Goal: Information Seeking & Learning: Check status

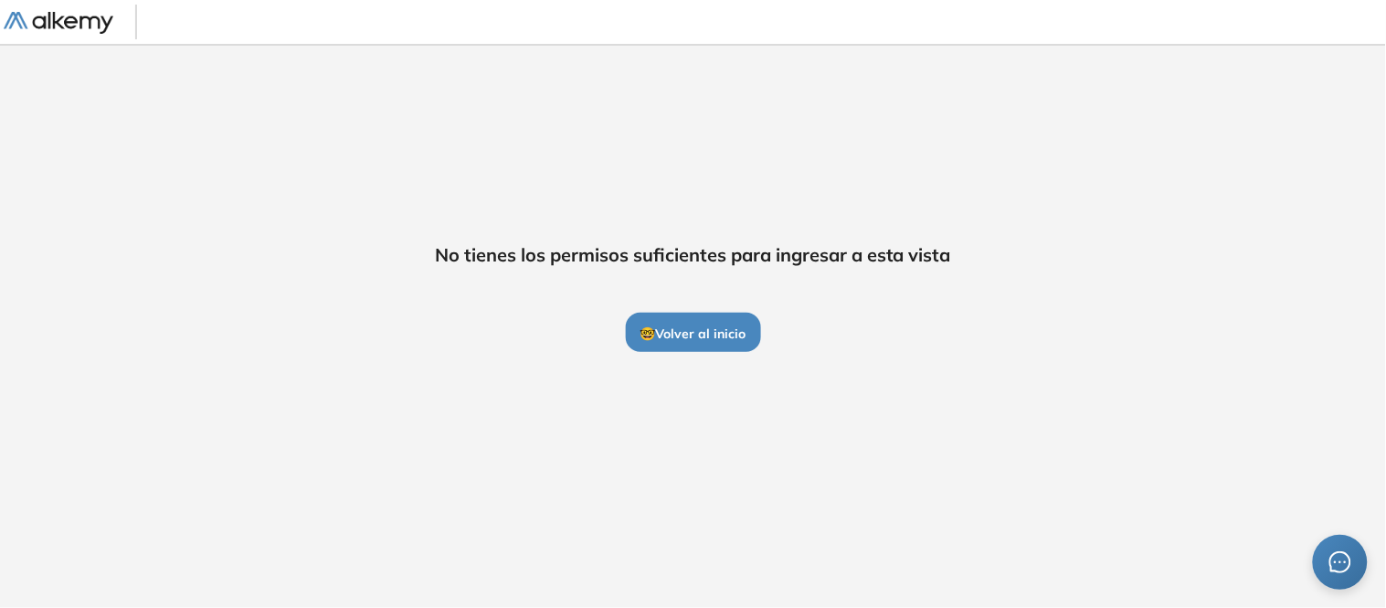
click at [681, 334] on span "🤓 Volver al inicio" at bounding box center [694, 333] width 106 height 16
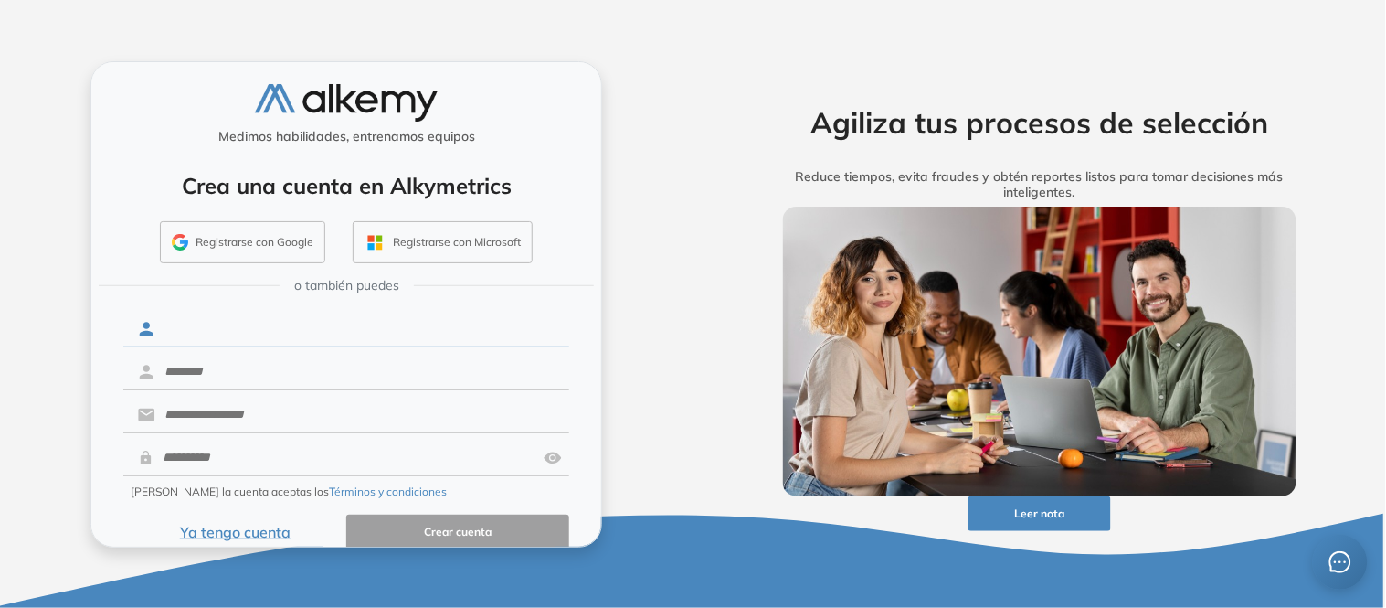
click at [250, 324] on input "text" at bounding box center [362, 329] width 414 height 35
click at [249, 534] on button "Ya tengo cuenta" at bounding box center [234, 533] width 223 height 36
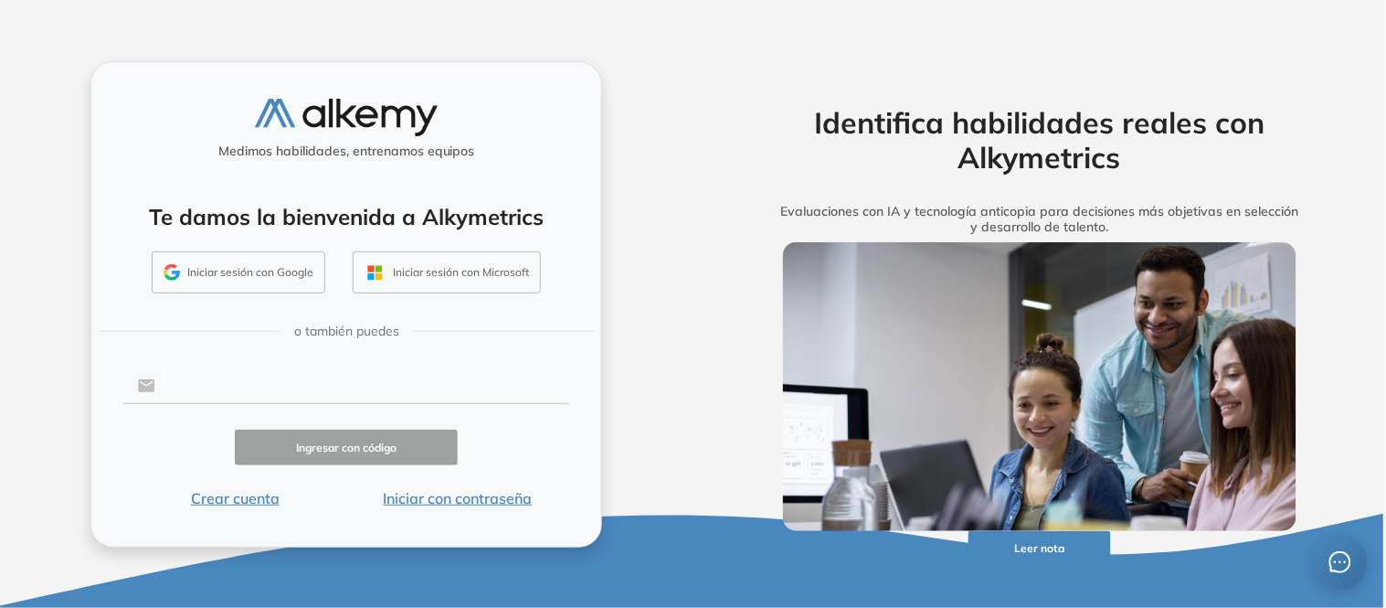
click at [272, 385] on input "text" at bounding box center [362, 385] width 414 height 35
type input "**********"
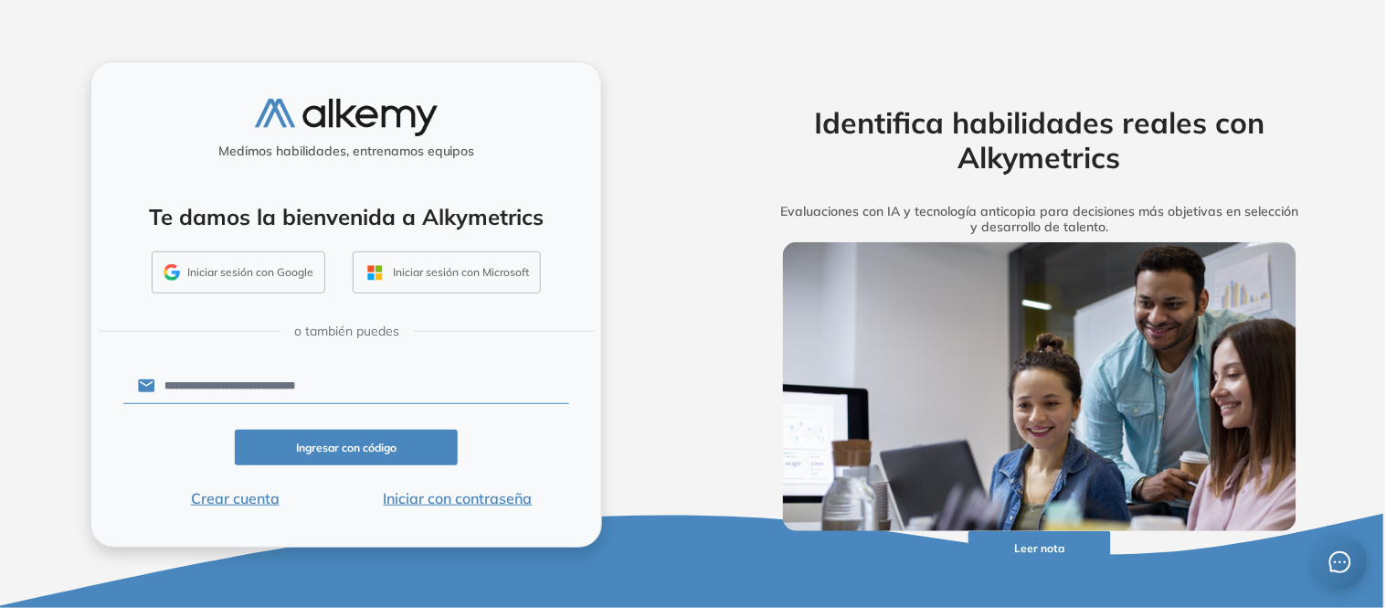
click at [354, 454] on button "Ingresar con código" at bounding box center [346, 448] width 223 height 36
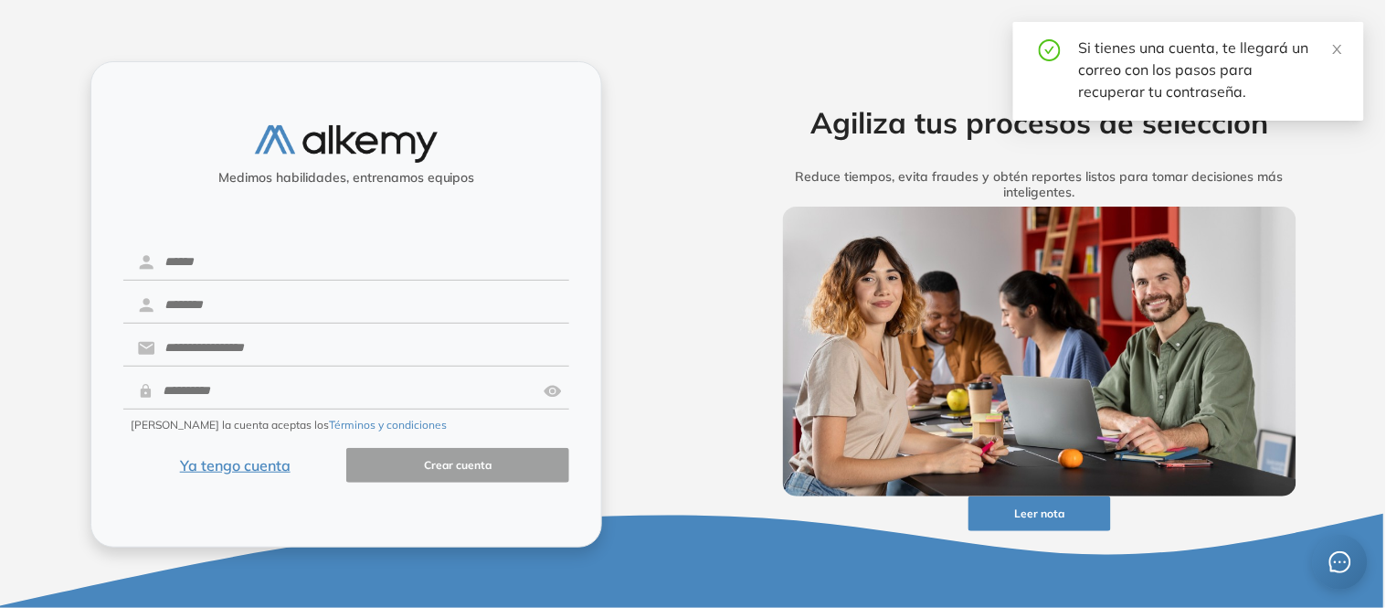
click at [234, 455] on button "Ya tengo cuenta" at bounding box center [234, 466] width 223 height 36
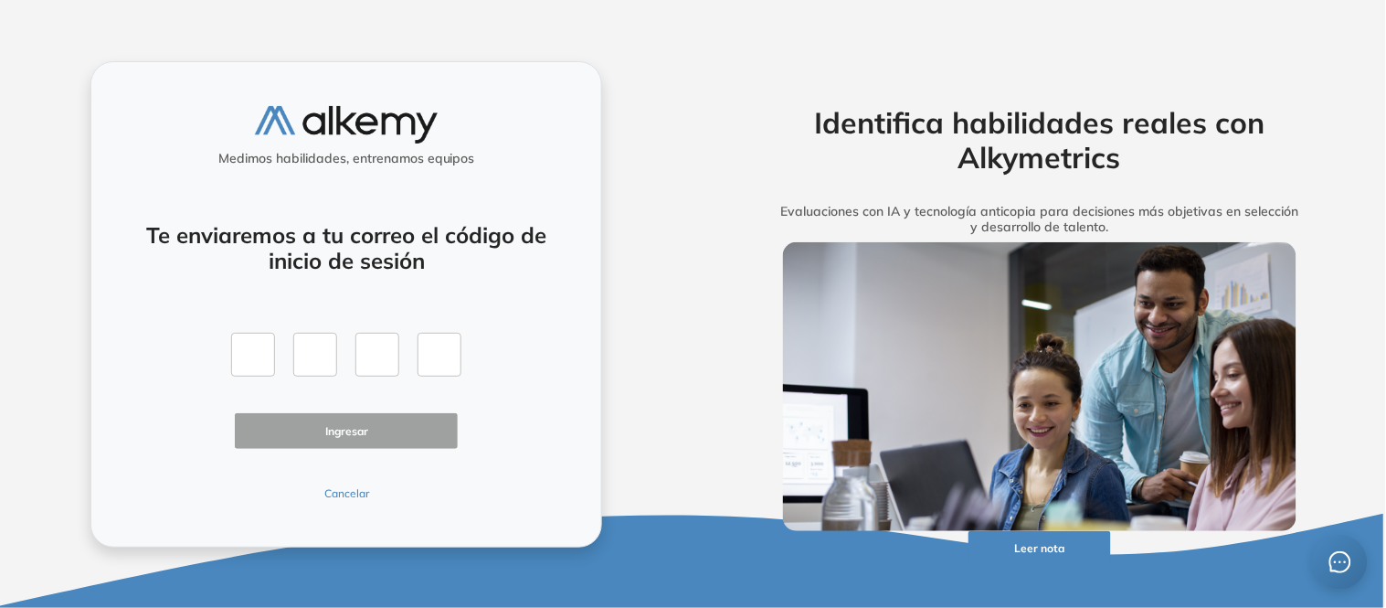
click at [335, 496] on button "Cancelar" at bounding box center [346, 493] width 223 height 16
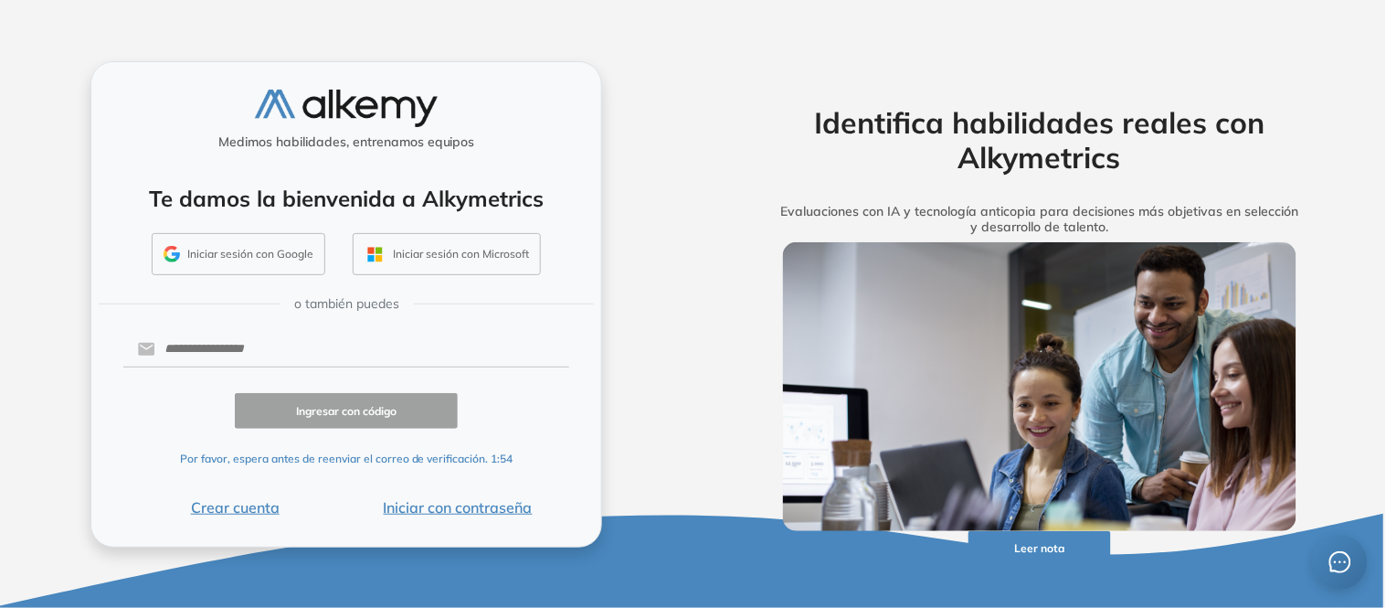
click at [236, 509] on button "Crear cuenta" at bounding box center [234, 507] width 223 height 22
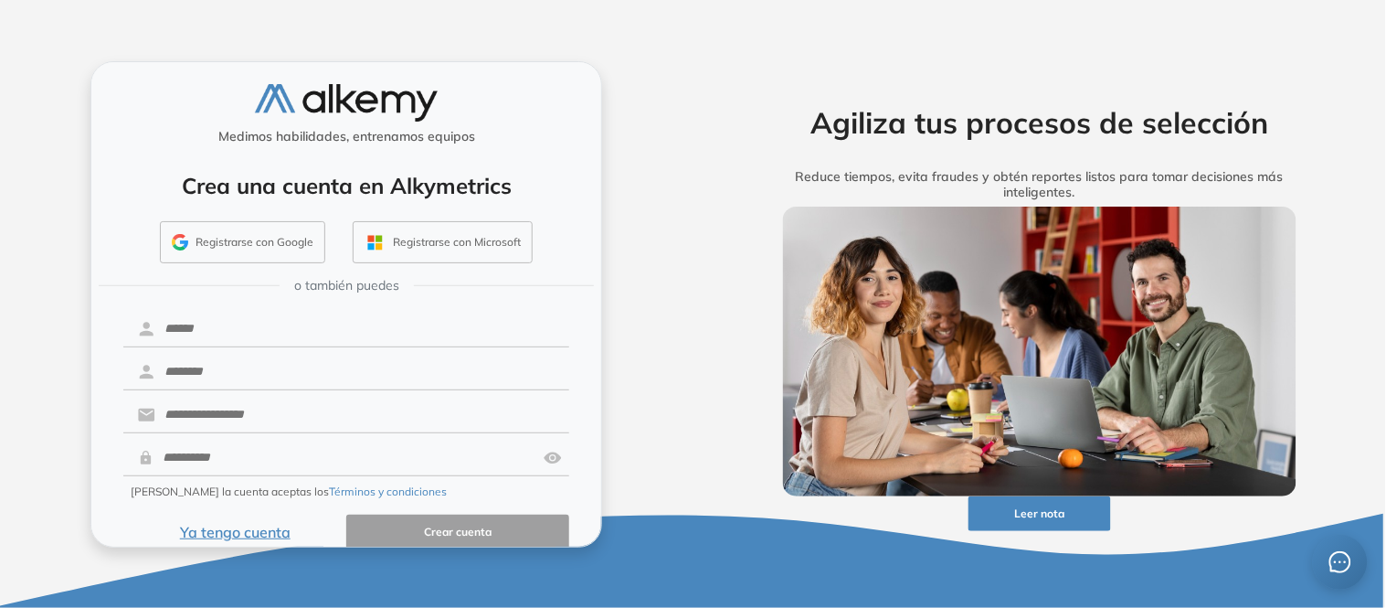
click at [248, 524] on button "Ya tengo cuenta" at bounding box center [234, 533] width 223 height 36
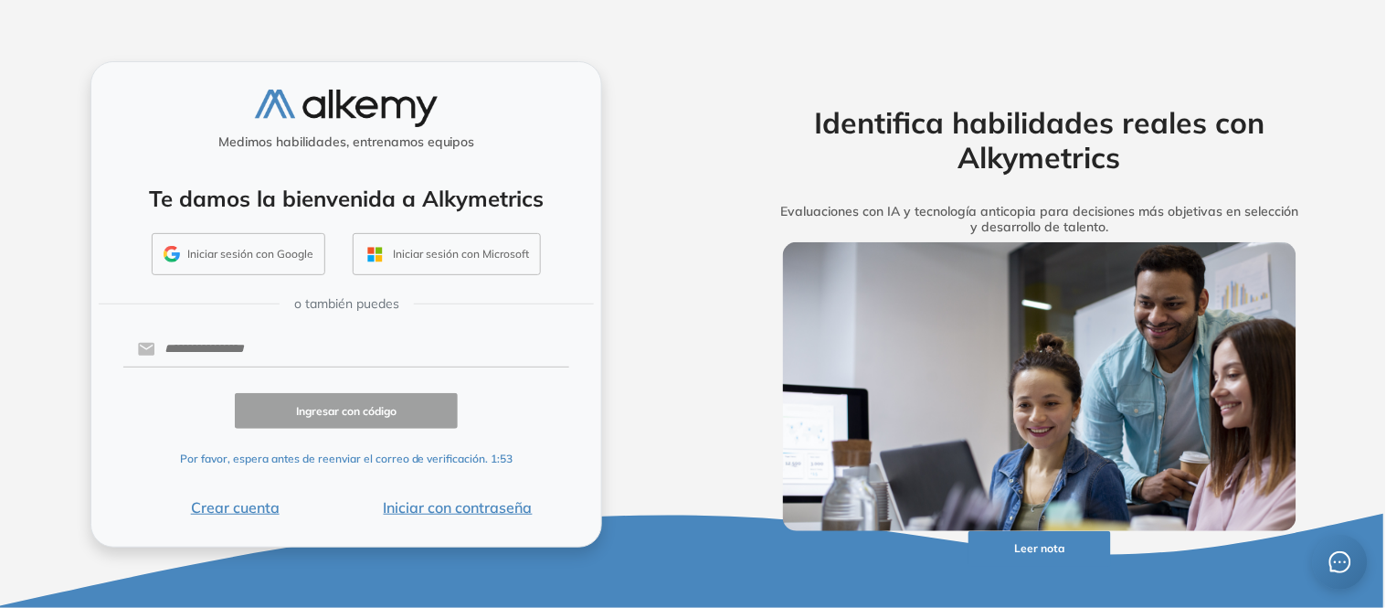
click at [248, 524] on div "Medimos habilidades, entrenamos equipos Te damos la bienvenida a Alkymetrics In…" at bounding box center [346, 304] width 512 height 486
click at [217, 359] on input "text" at bounding box center [362, 349] width 414 height 35
click at [27, 113] on div "Medimos habilidades, entrenamos equipos Te damos la bienvenida a Alkymetrics In…" at bounding box center [347, 304] width 694 height 608
click at [271, 366] on div at bounding box center [346, 350] width 446 height 36
click at [271, 366] on input "text" at bounding box center [362, 349] width 414 height 35
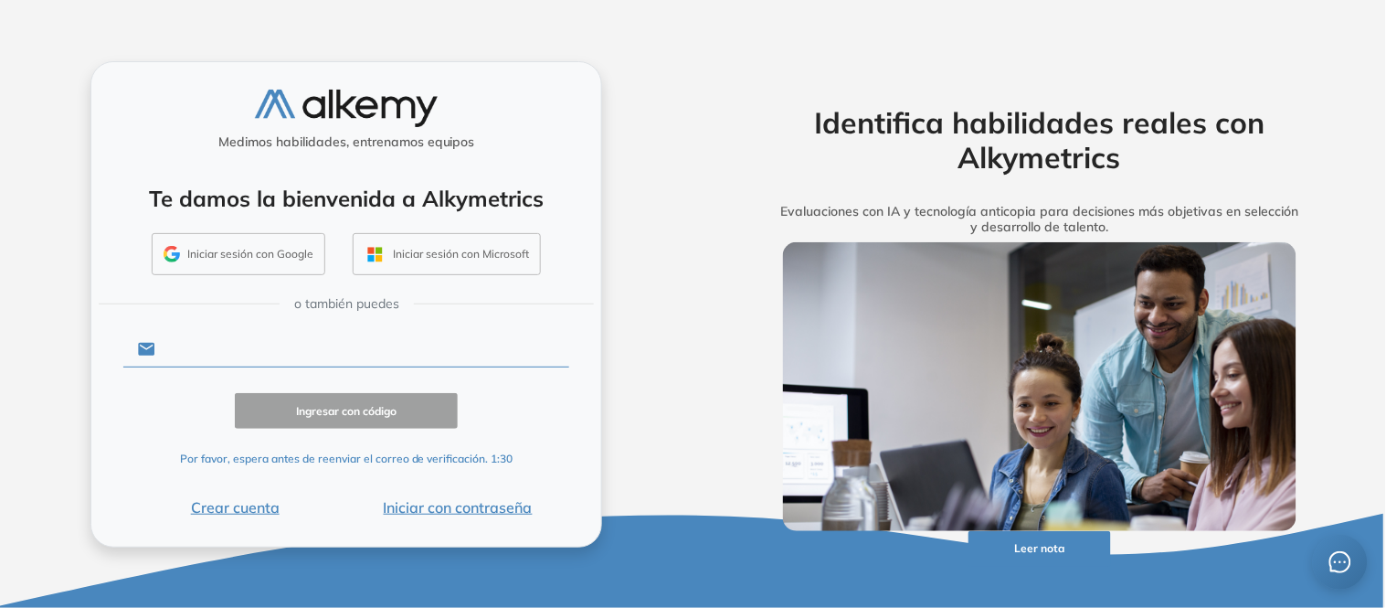
paste input "**********"
type input "**********"
click at [369, 348] on input "**********" at bounding box center [362, 349] width 414 height 35
click at [431, 509] on button "Iniciar con contraseña" at bounding box center [457, 507] width 223 height 22
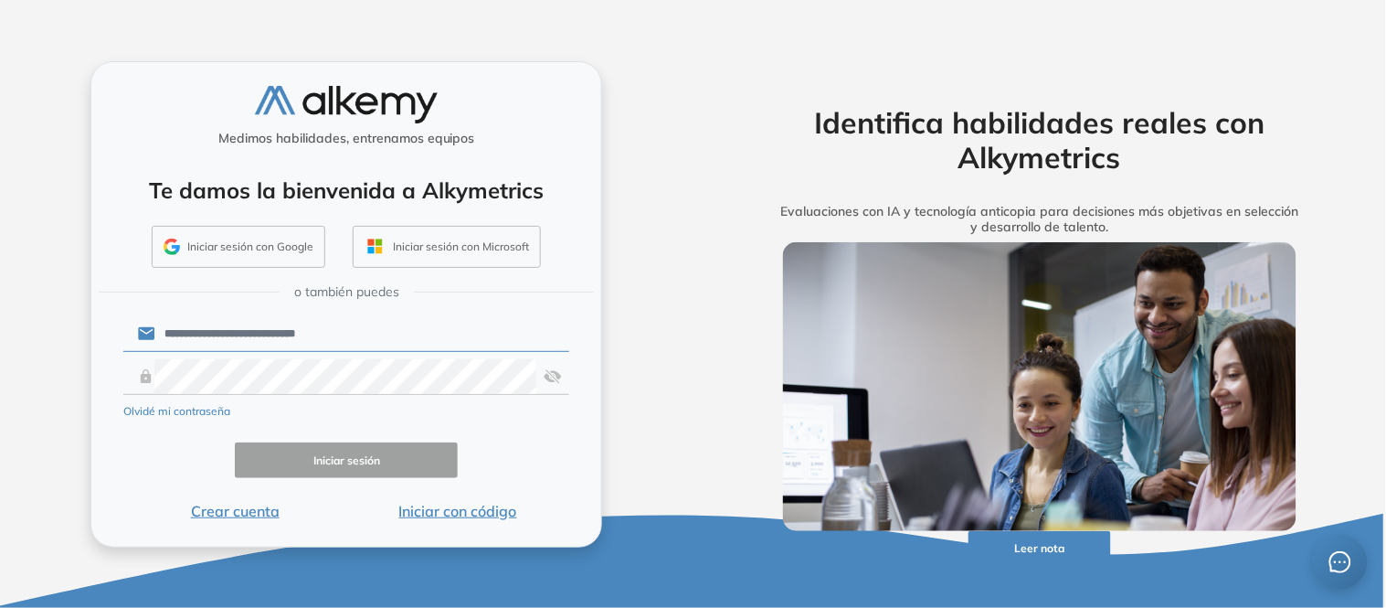
click at [0, 327] on div "**********" at bounding box center [347, 304] width 694 height 608
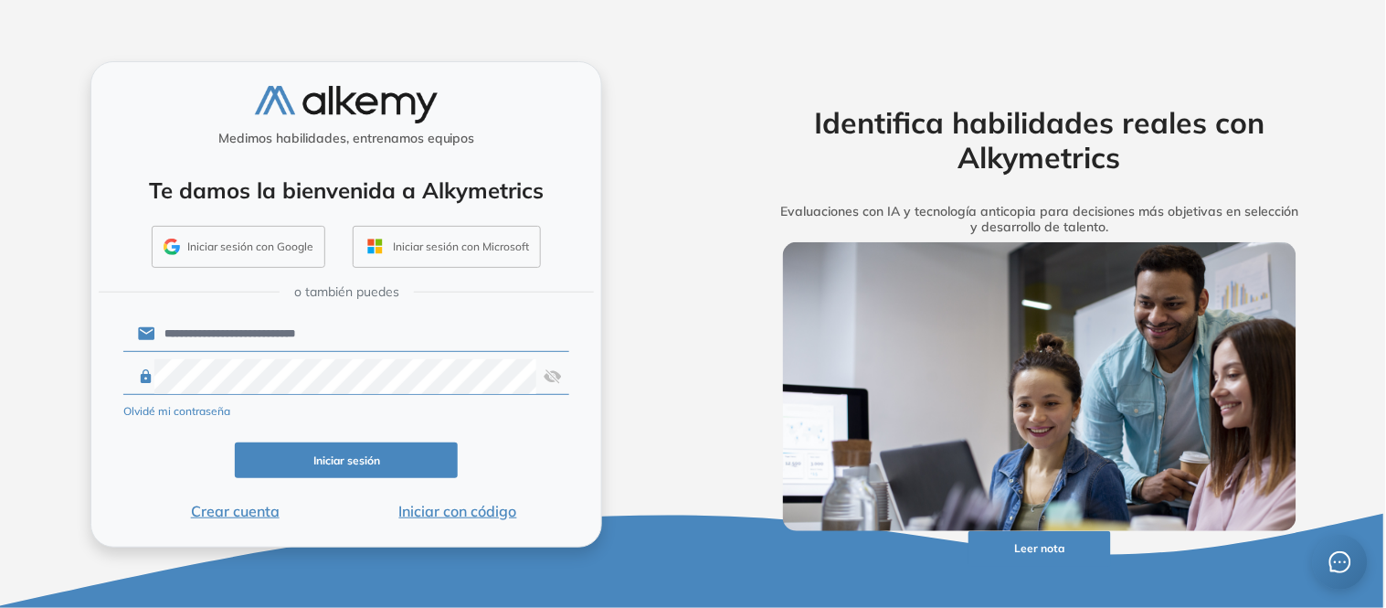
click at [559, 366] on img at bounding box center [553, 376] width 18 height 35
click at [324, 457] on button "Iniciar sesión" at bounding box center [346, 460] width 223 height 36
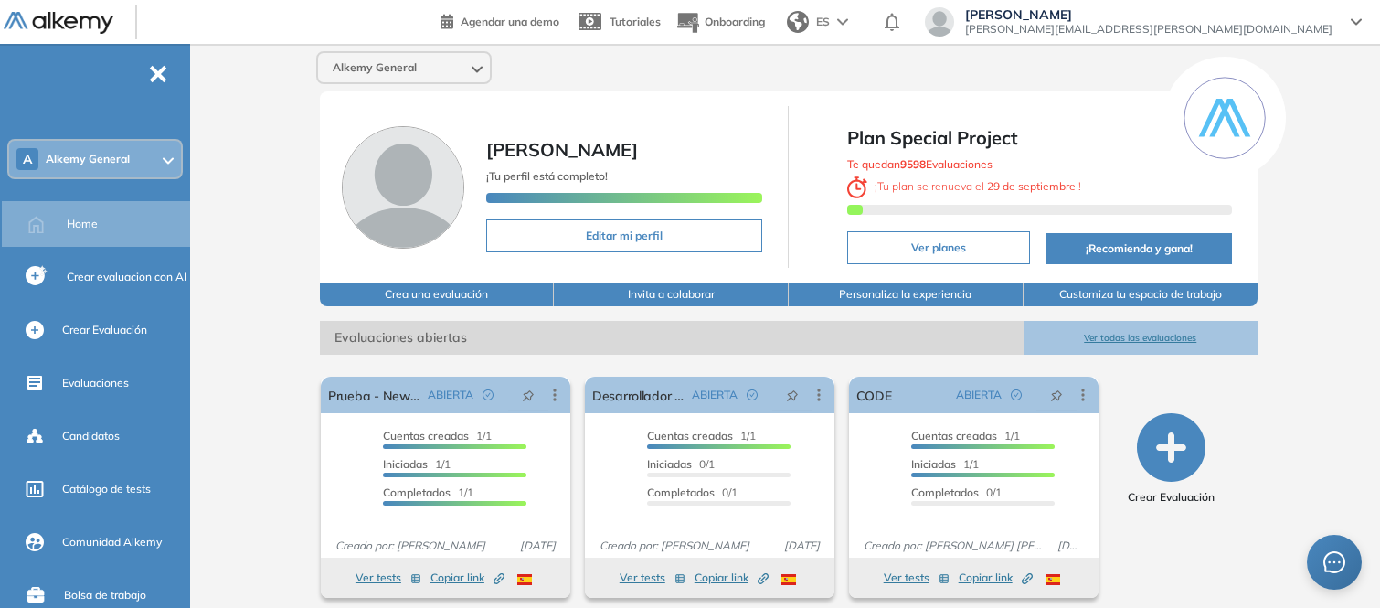
click at [108, 160] on span "Alkemy General" at bounding box center [88, 159] width 84 height 15
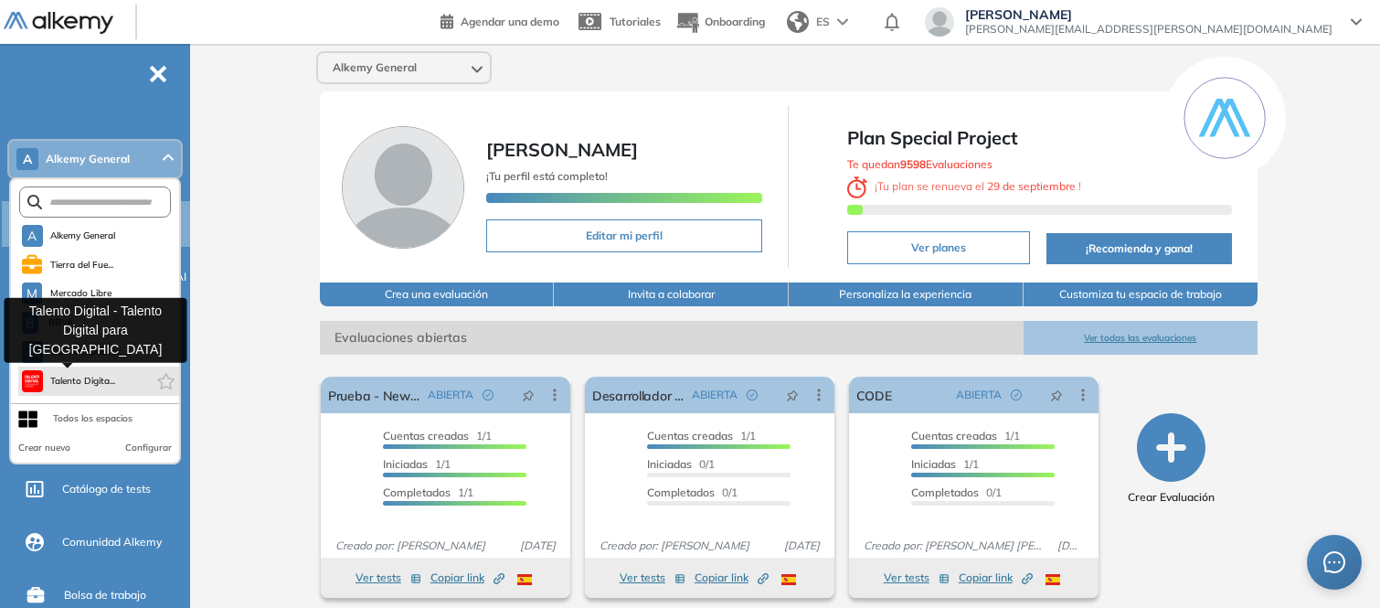
click at [60, 376] on span "Talento Digita..." at bounding box center [83, 381] width 66 height 15
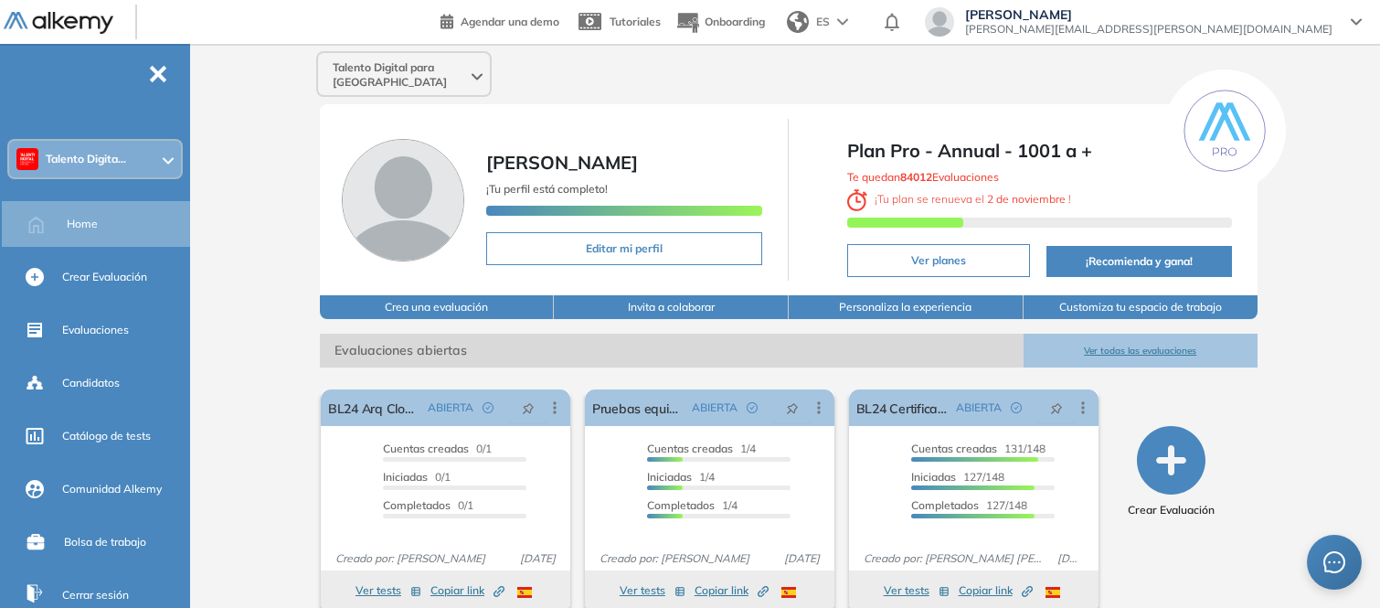
click at [1146, 338] on button "Ver todas las evaluaciones" at bounding box center [1141, 351] width 235 height 34
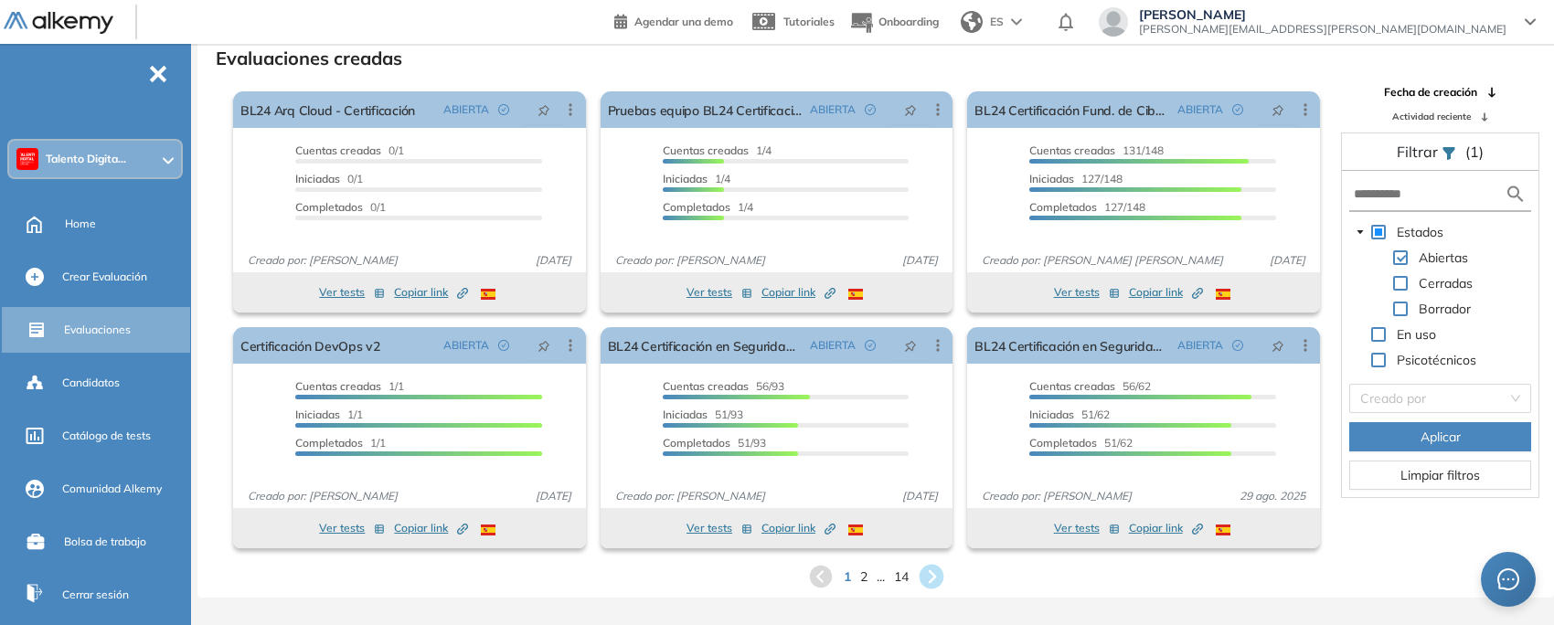
click at [929, 580] on icon at bounding box center [930, 577] width 25 height 25
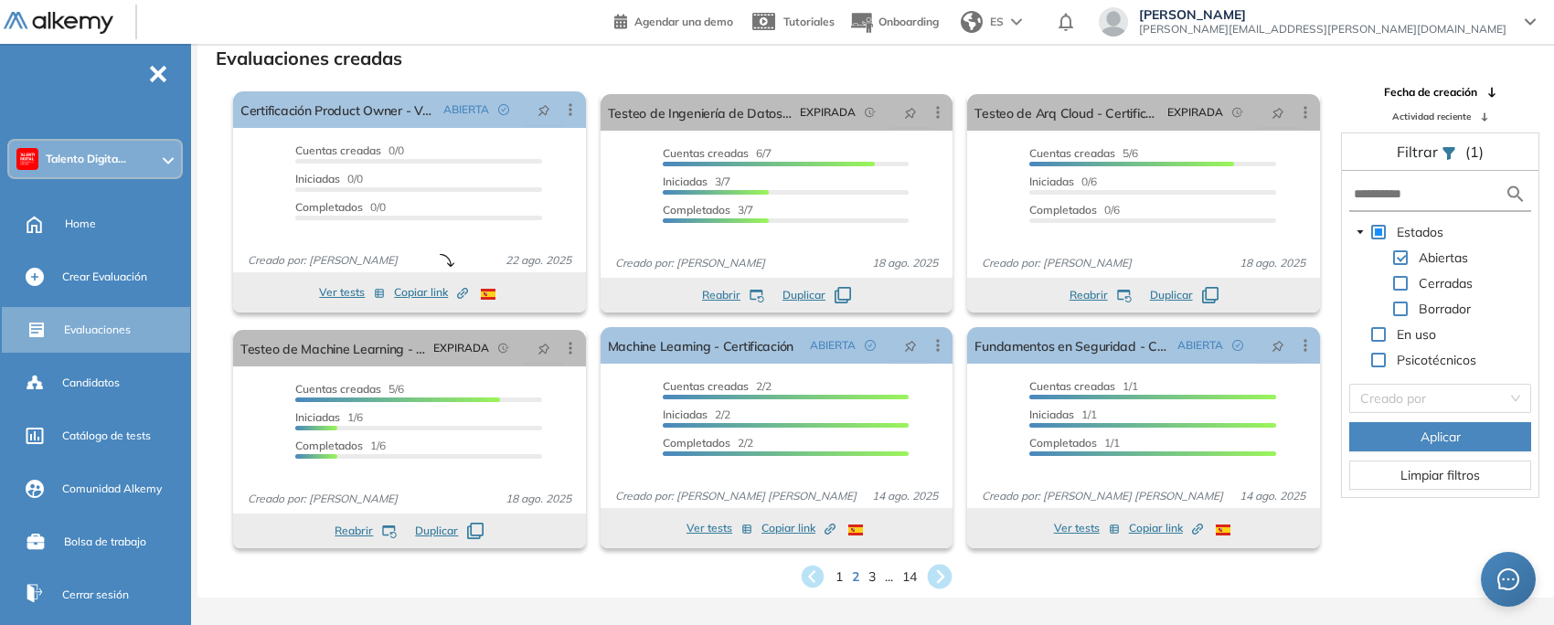
click at [939, 572] on icon at bounding box center [939, 577] width 30 height 30
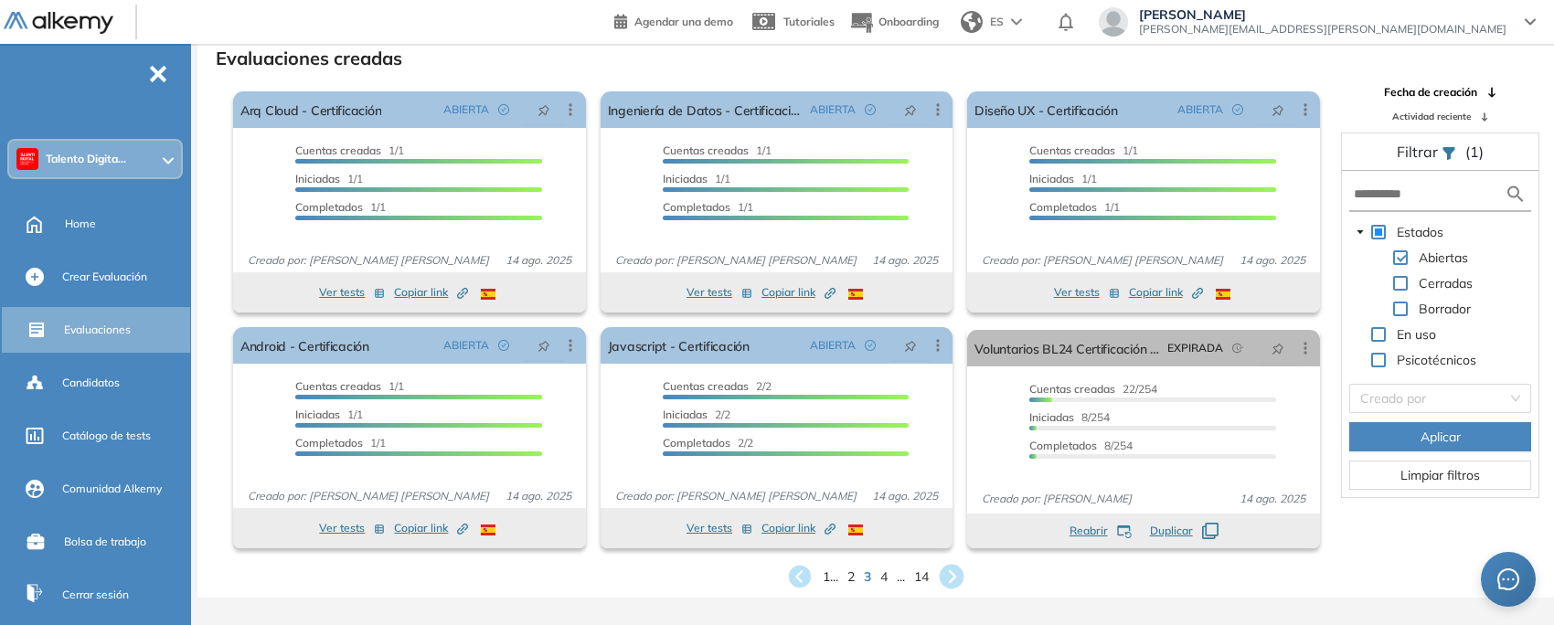
click at [950, 576] on icon at bounding box center [951, 577] width 25 height 25
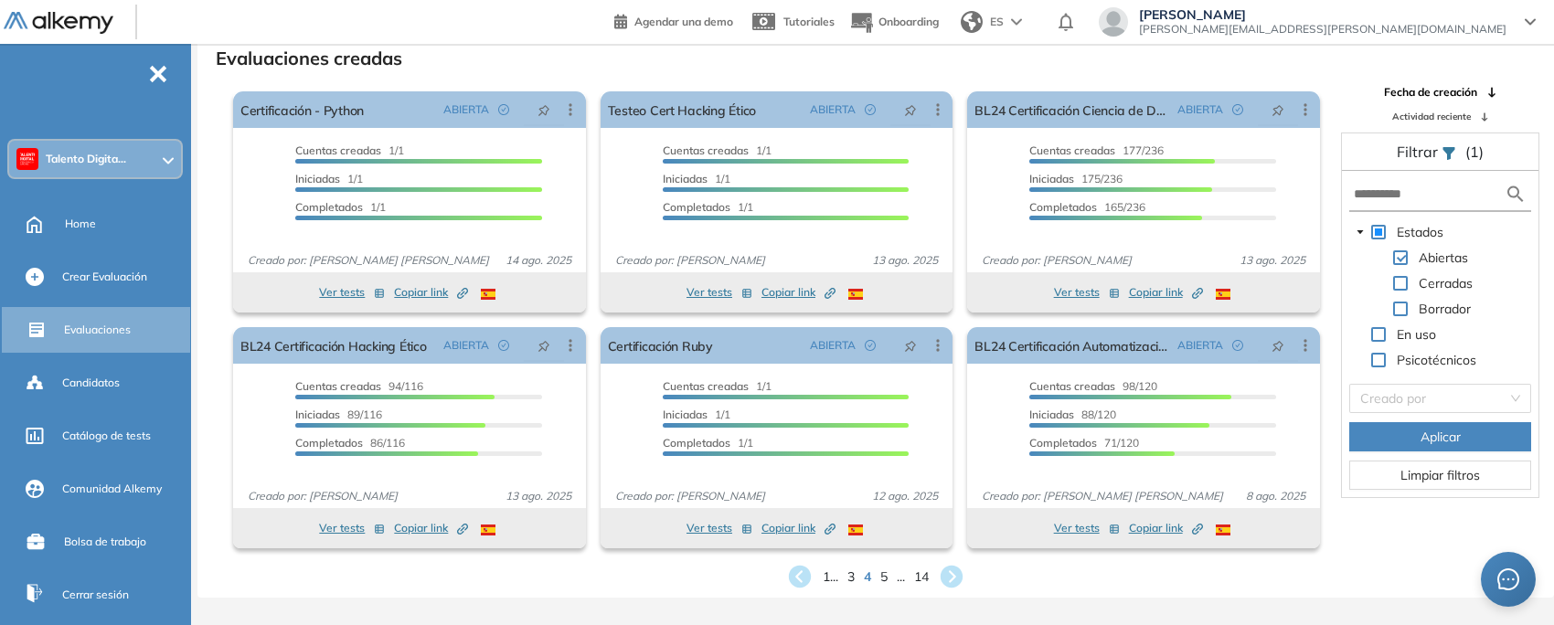
click at [957, 578] on icon at bounding box center [951, 577] width 22 height 22
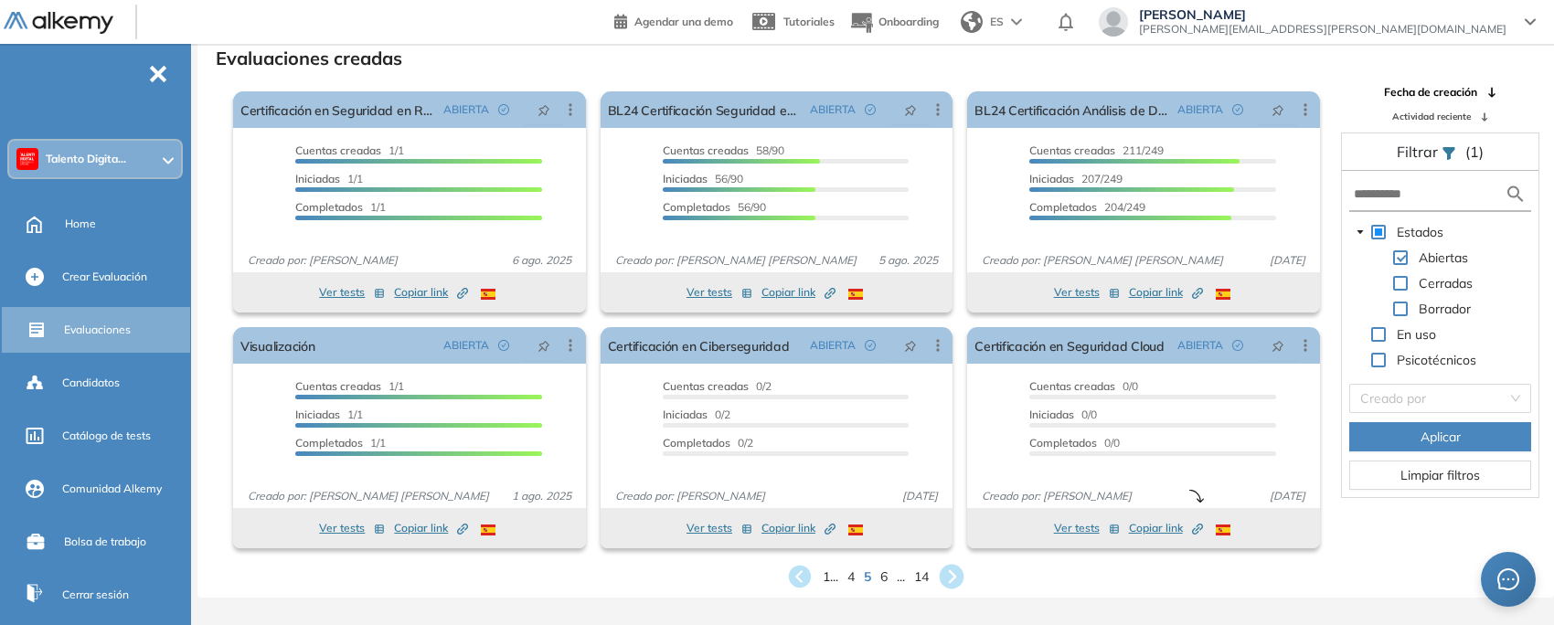
click at [947, 581] on icon at bounding box center [951, 577] width 25 height 25
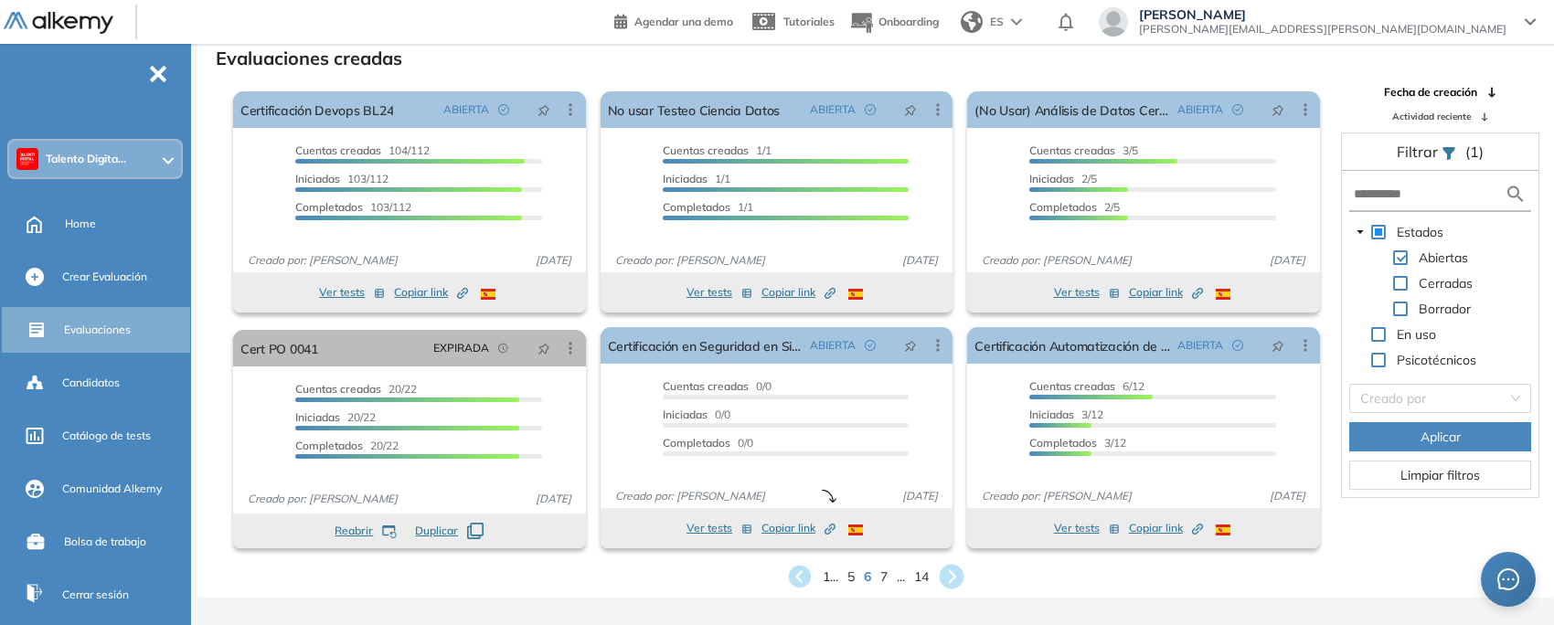
click at [955, 576] on icon at bounding box center [952, 577] width 30 height 30
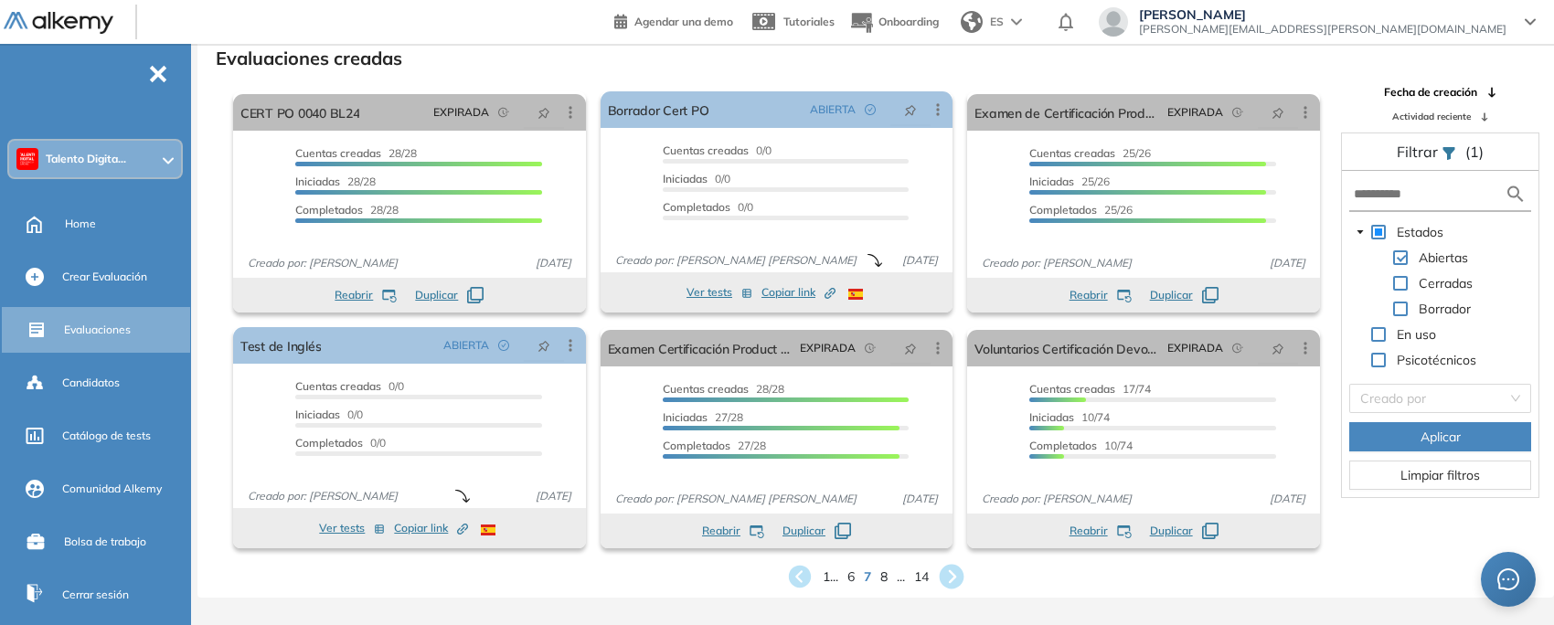
click at [952, 574] on icon at bounding box center [951, 577] width 25 height 25
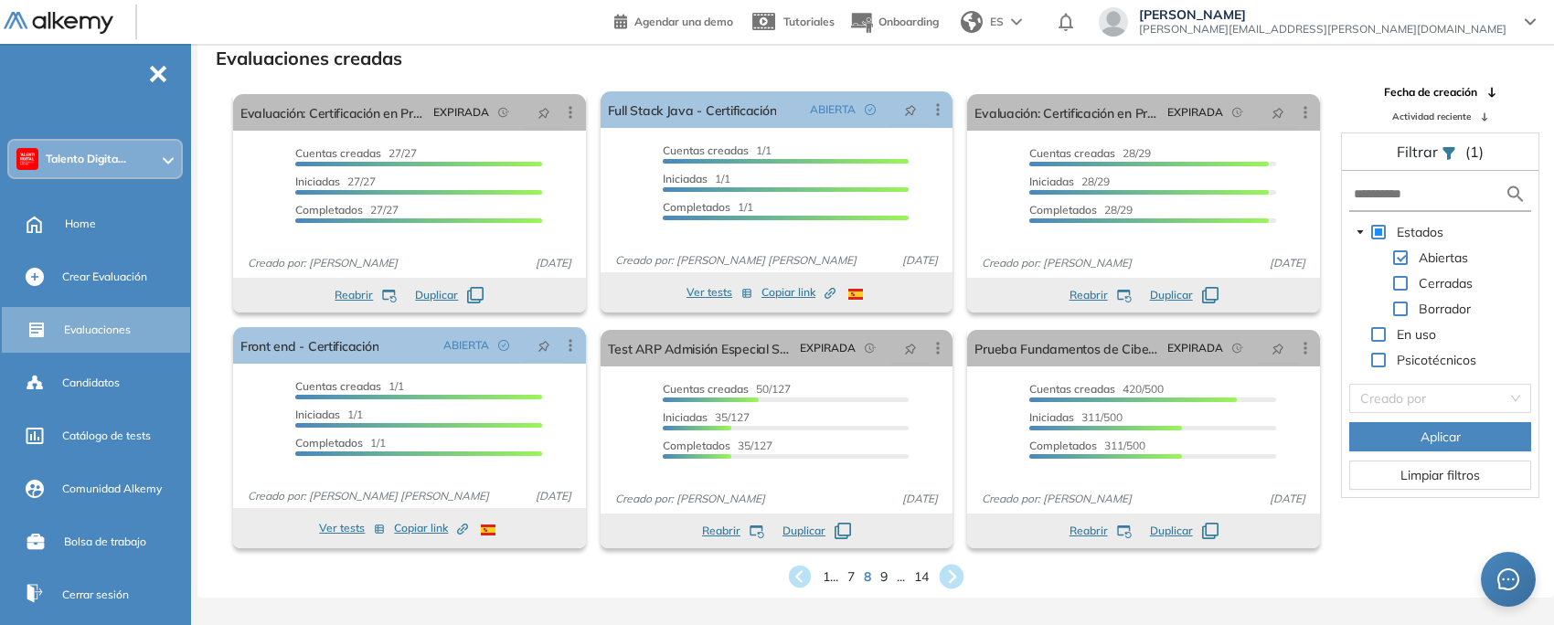
click at [956, 574] on icon at bounding box center [951, 577] width 25 height 25
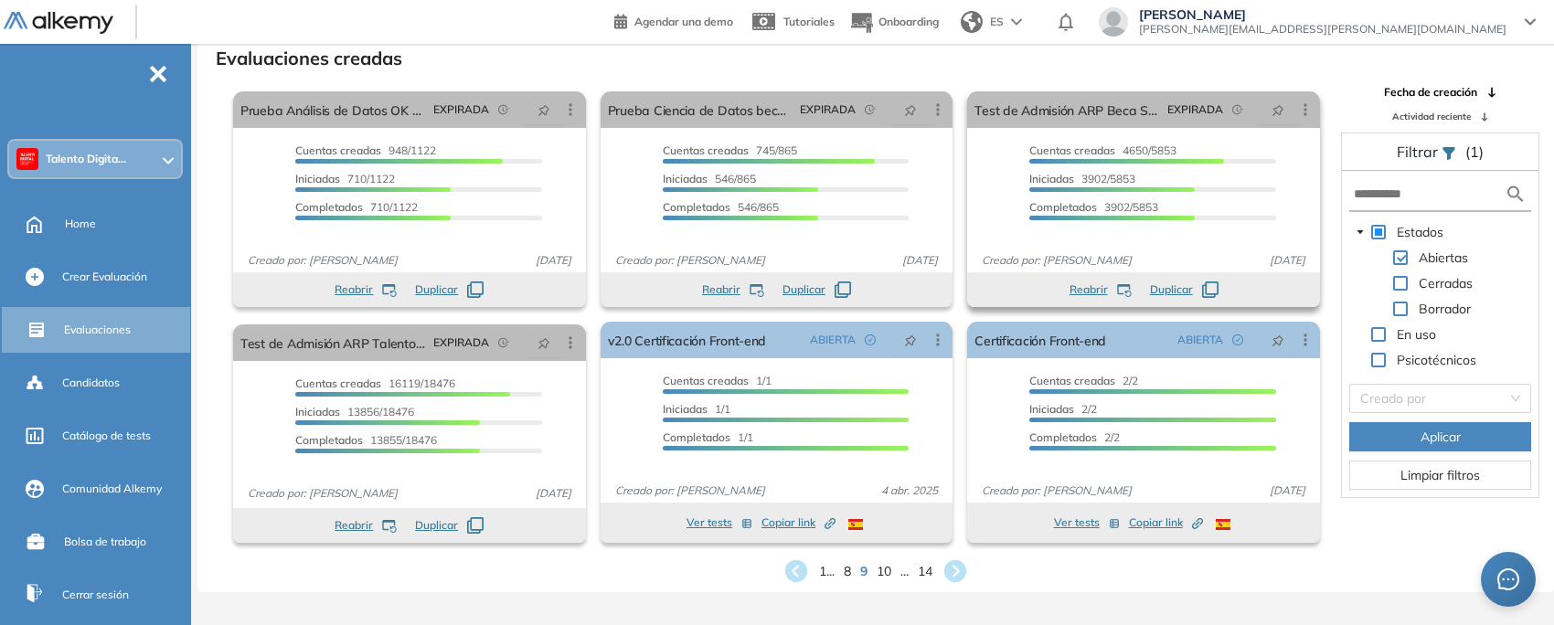
drag, startPoint x: 1240, startPoint y: 259, endPoint x: 1311, endPoint y: 252, distance: 71.6
click at [1311, 252] on span "[DATE]" at bounding box center [1287, 260] width 50 height 16
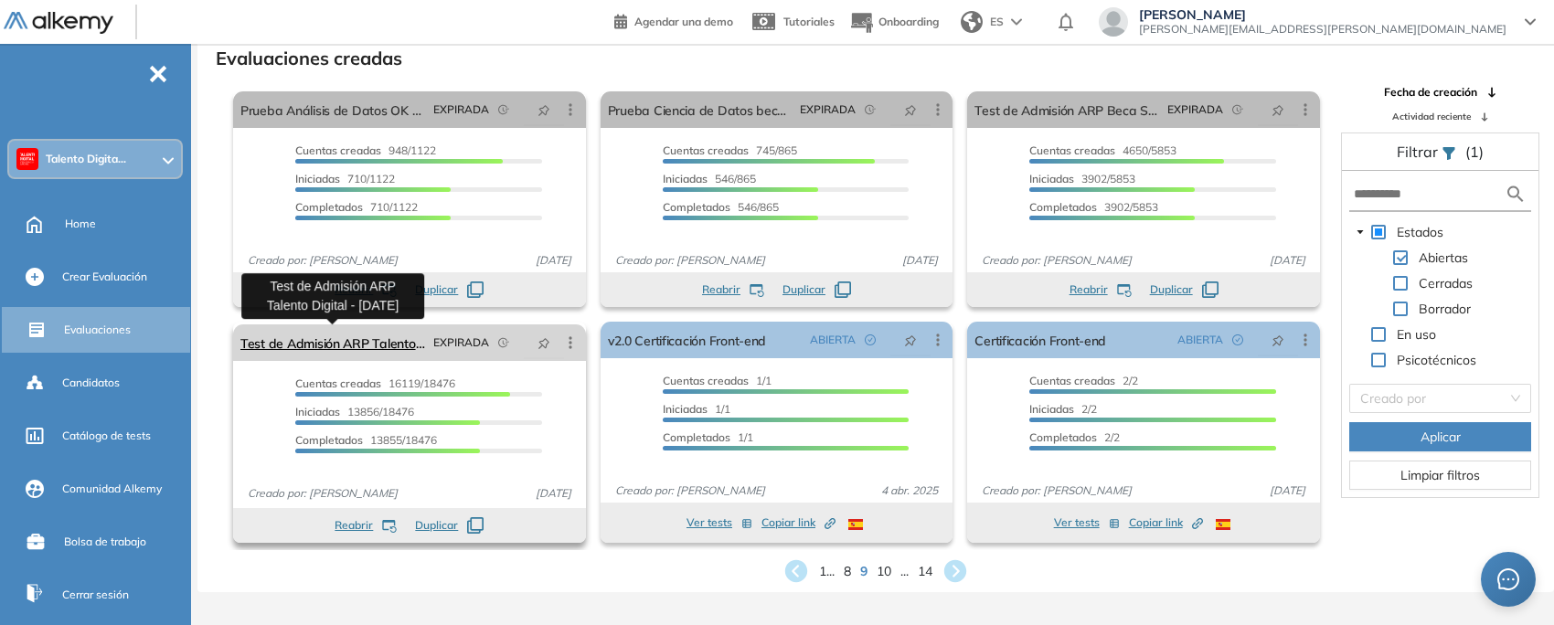
click at [393, 345] on link "Test de Admisión ARP Talento Digital - [DATE]" at bounding box center [333, 342] width 186 height 37
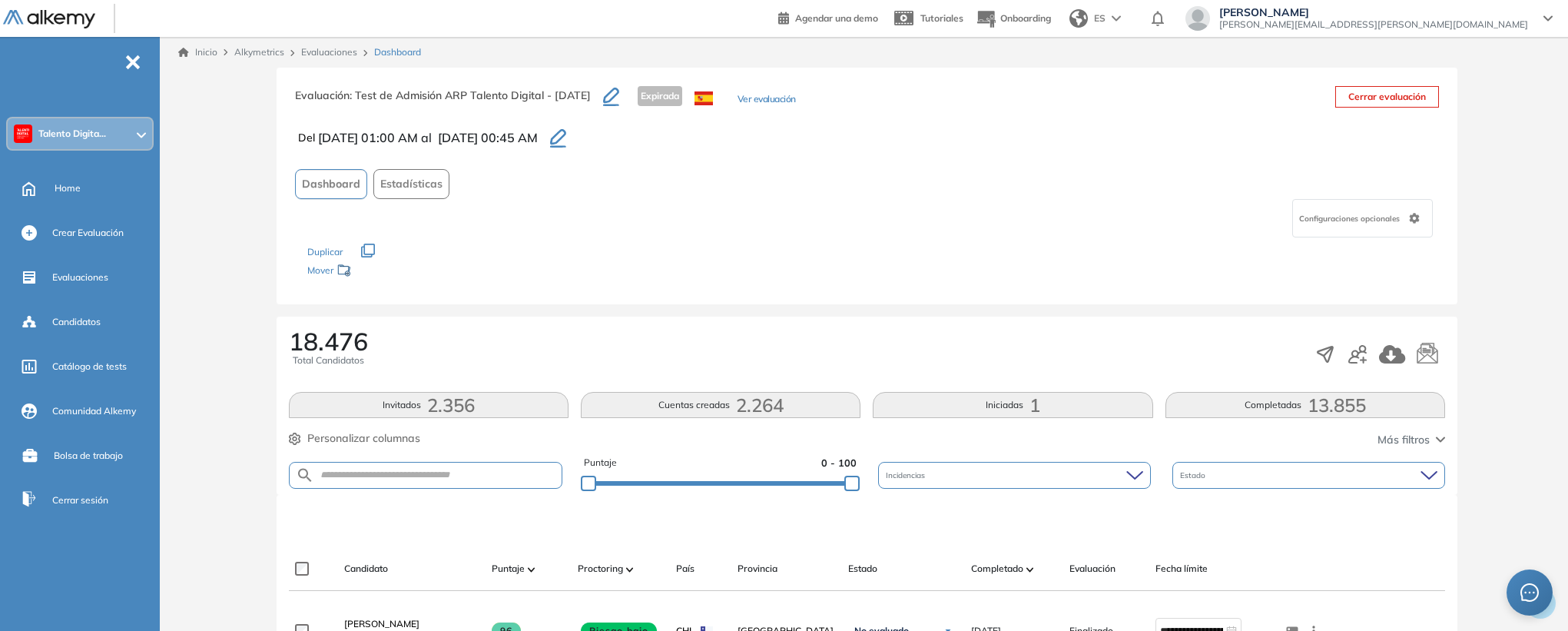
click at [307, 49] on link "Evaluaciones" at bounding box center [329, 52] width 56 height 12
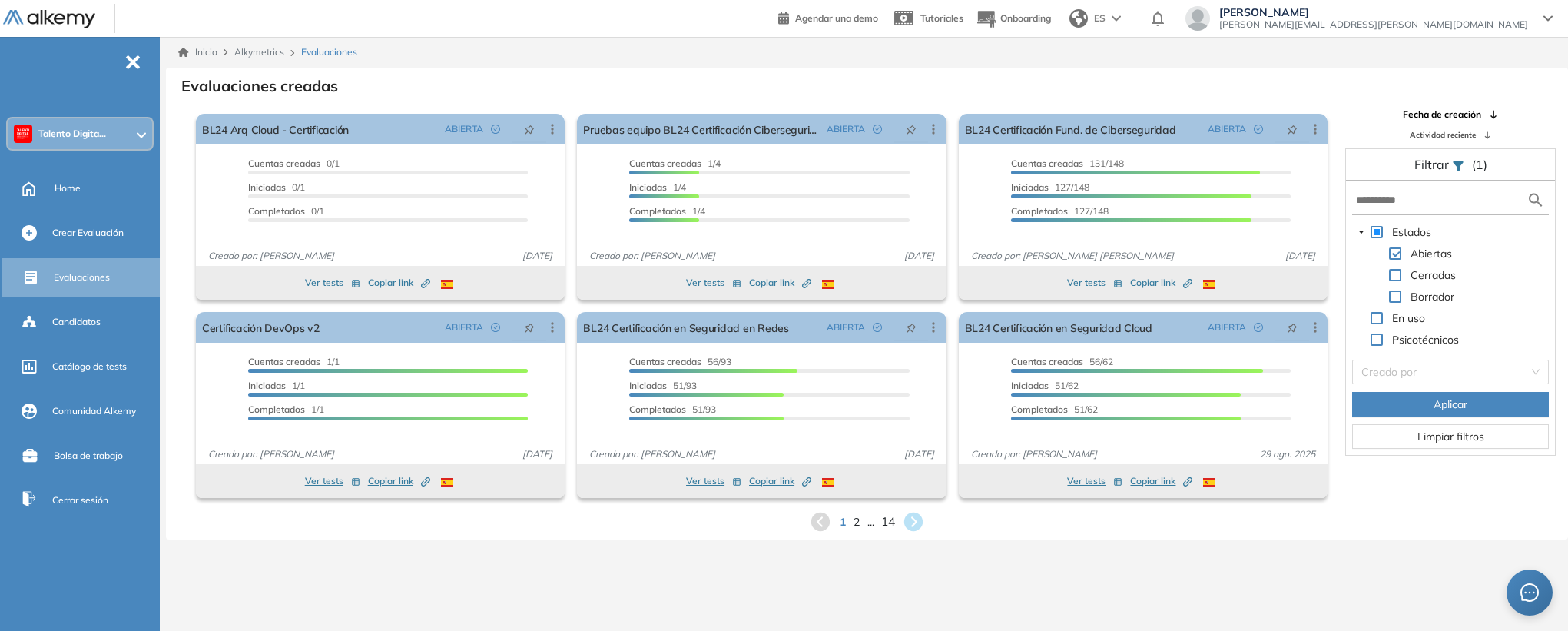
click at [888, 511] on span "14" at bounding box center [888, 522] width 13 height 18
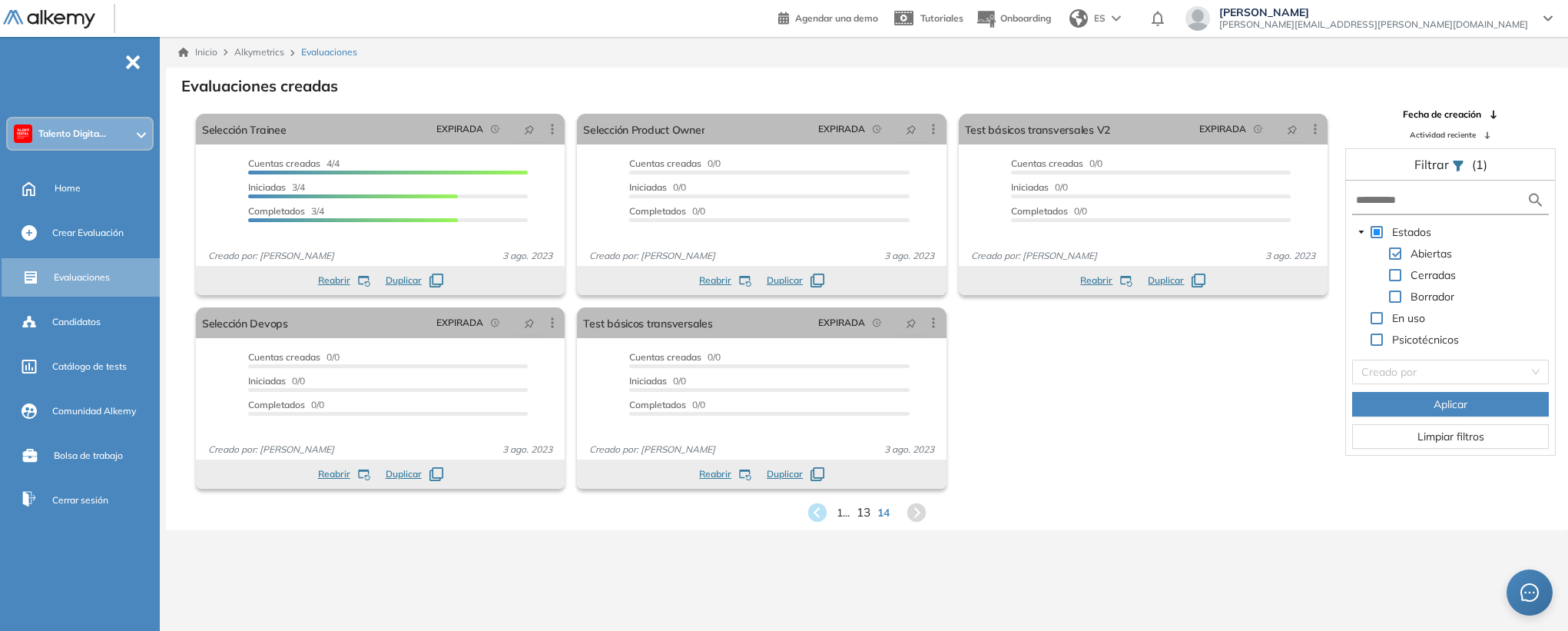
click at [861, 511] on span "13" at bounding box center [863, 512] width 13 height 18
